Goal: Task Accomplishment & Management: Complete application form

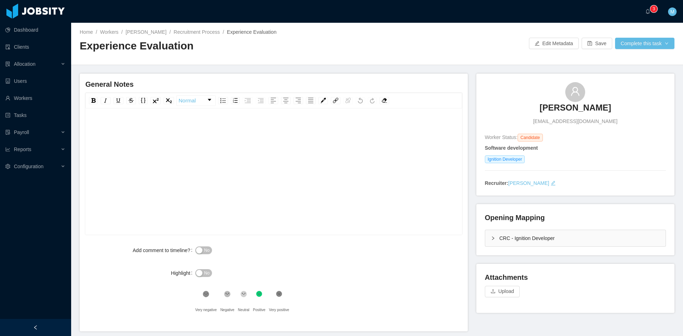
click at [486, 236] on div "CRC - Ignition Developer" at bounding box center [575, 238] width 180 height 16
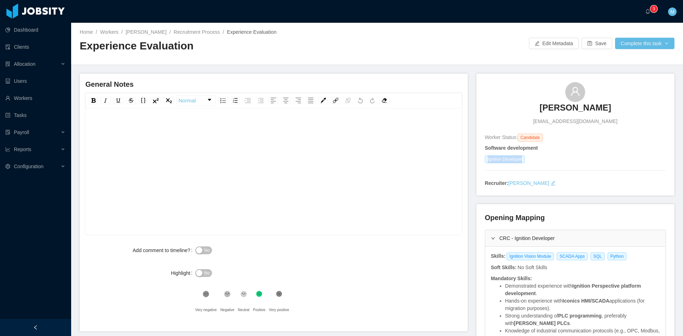
drag, startPoint x: 484, startPoint y: 159, endPoint x: 520, endPoint y: 159, distance: 36.6
click at [520, 159] on span "Ignition Developer" at bounding box center [505, 159] width 40 height 8
copy span "Ignition Developer"
drag, startPoint x: 503, startPoint y: 258, endPoint x: 618, endPoint y: 260, distance: 114.9
click at [618, 260] on div "Ignition Vision Module SCADA Apps SQL Python" at bounding box center [568, 257] width 124 height 8
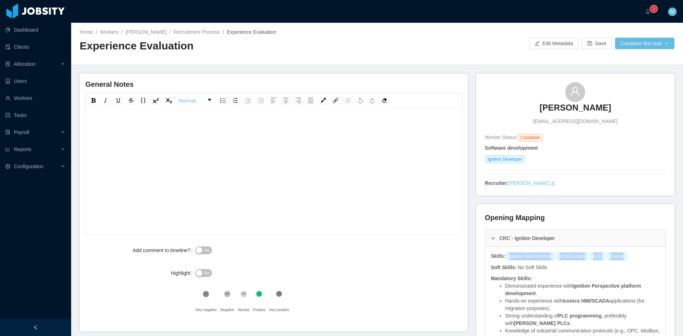
copy div "Ignition Vision Module SCADA Apps SQL Python"
click at [213, 158] on div "rdw-editor" at bounding box center [274, 183] width 366 height 125
click at [367, 127] on div "**********" at bounding box center [274, 128] width 366 height 14
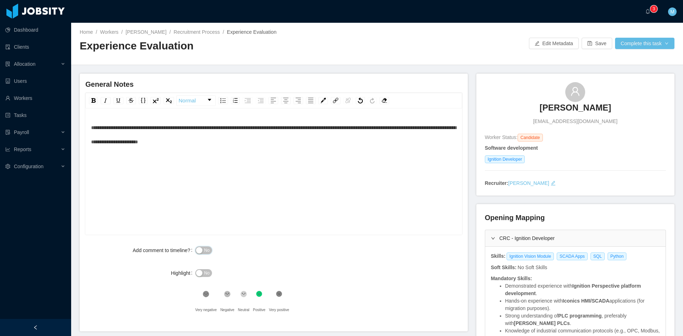
drag, startPoint x: 207, startPoint y: 249, endPoint x: 229, endPoint y: 269, distance: 30.2
click at [207, 249] on span "No" at bounding box center [206, 250] width 5 height 7
click at [248, 299] on div ".st2{fill:#262626} Neutral" at bounding box center [245, 303] width 15 height 28
click at [298, 149] on div "**********" at bounding box center [274, 183] width 366 height 125
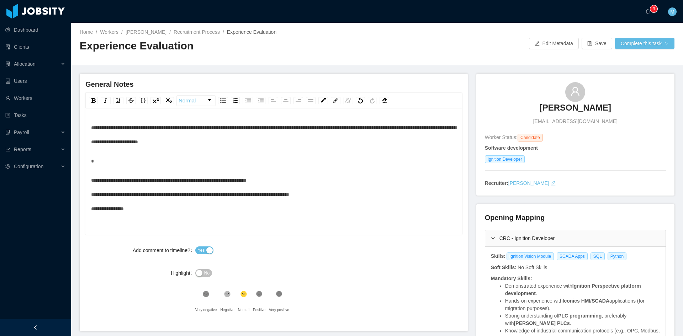
click at [291, 178] on div "**********" at bounding box center [274, 194] width 366 height 43
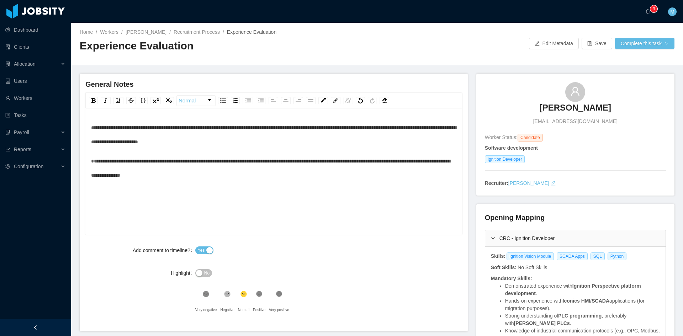
click at [91, 161] on div "**********" at bounding box center [273, 172] width 377 height 125
click at [92, 161] on span "**********" at bounding box center [270, 168] width 359 height 19
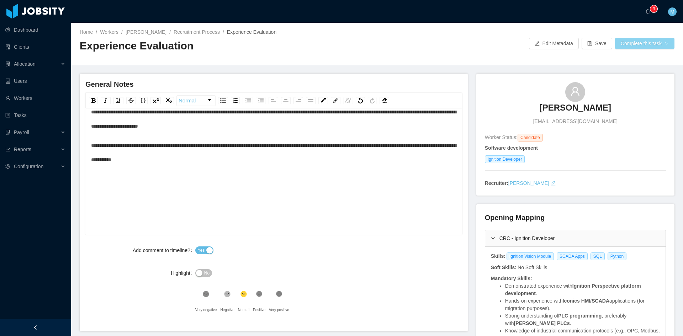
click at [651, 46] on button "Complete this task" at bounding box center [644, 43] width 59 height 11
click at [646, 62] on button "Save Evaluation" at bounding box center [640, 59] width 55 height 11
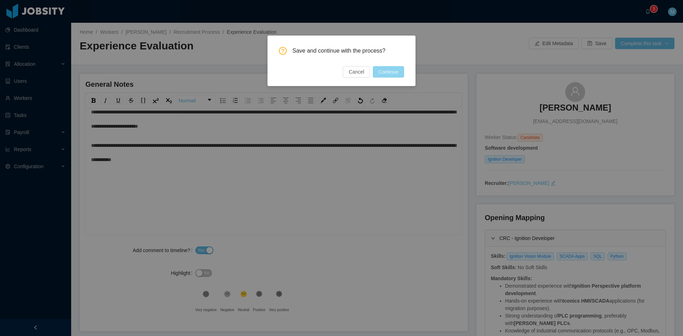
click at [393, 73] on button "Continue" at bounding box center [388, 71] width 31 height 11
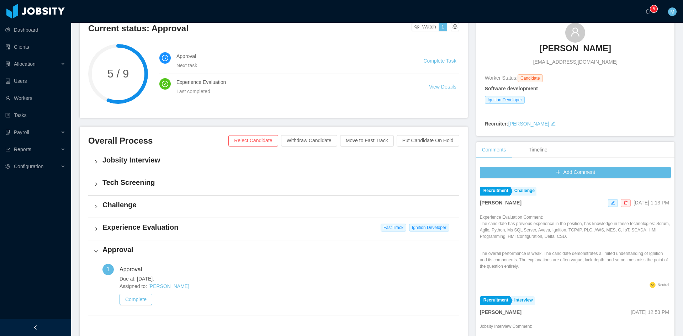
scroll to position [181, 0]
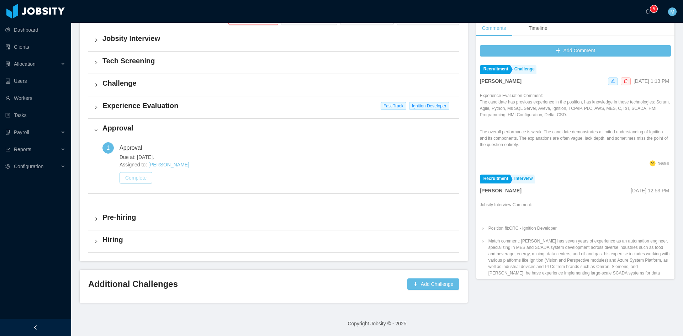
click at [144, 176] on button "Complete" at bounding box center [136, 177] width 33 height 11
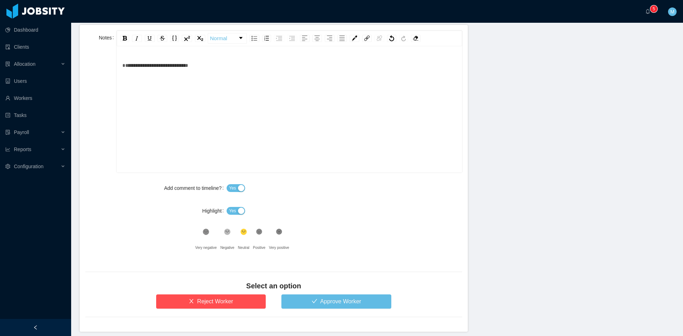
scroll to position [325, 0]
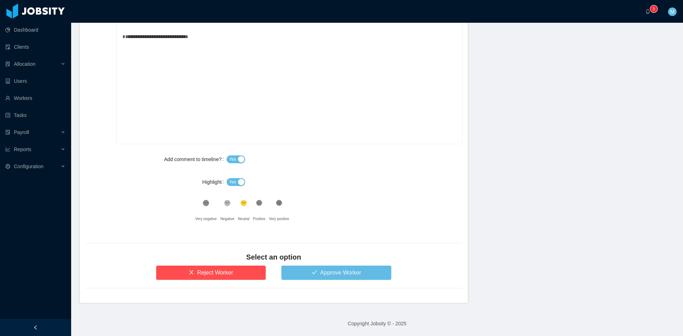
click at [227, 181] on button "Yes" at bounding box center [236, 182] width 18 height 8
click at [312, 277] on button "Approve Worker" at bounding box center [336, 273] width 110 height 14
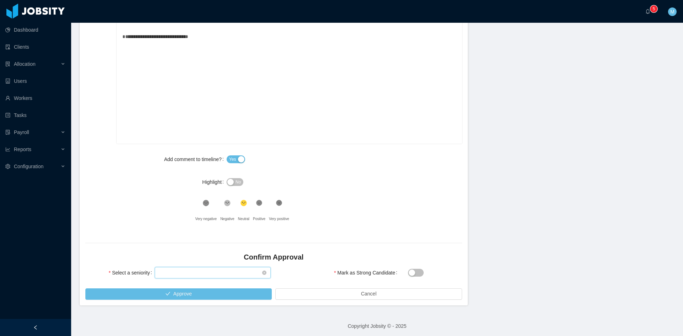
click at [211, 274] on div "Select seniority" at bounding box center [210, 273] width 103 height 11
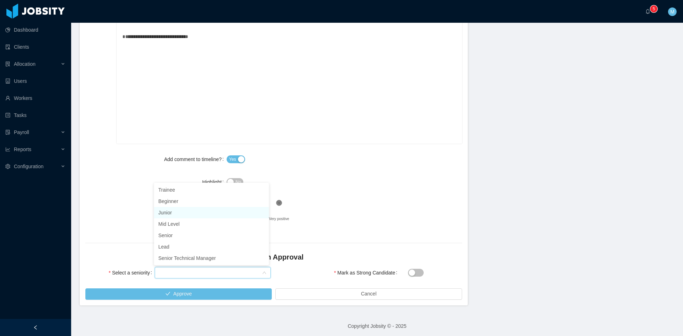
click at [174, 213] on li "Junior" at bounding box center [211, 212] width 115 height 11
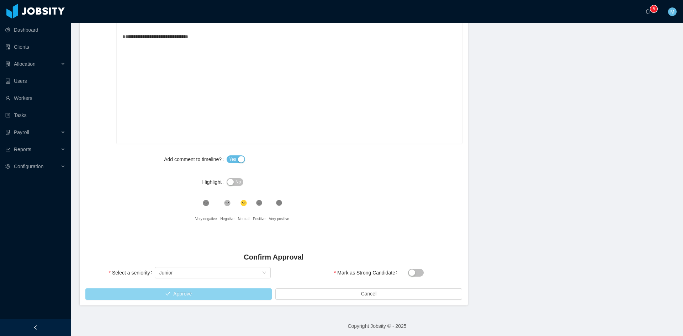
click at [200, 297] on button "Approve" at bounding box center [178, 294] width 186 height 11
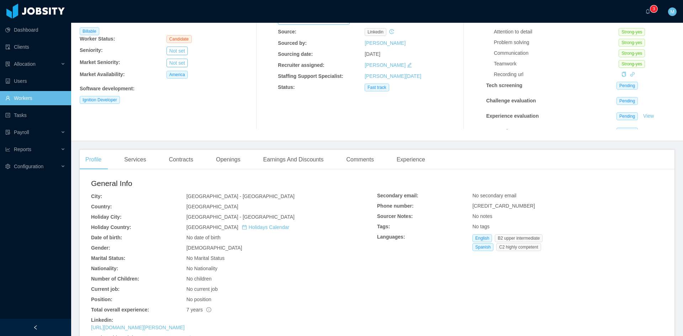
scroll to position [118, 0]
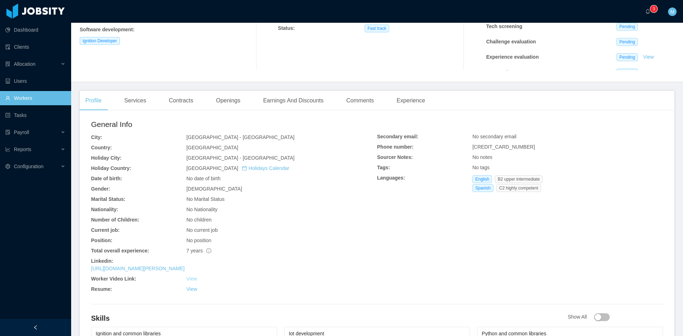
click at [192, 279] on link "View" at bounding box center [191, 279] width 11 height 6
